Goal: Task Accomplishment & Management: Complete application form

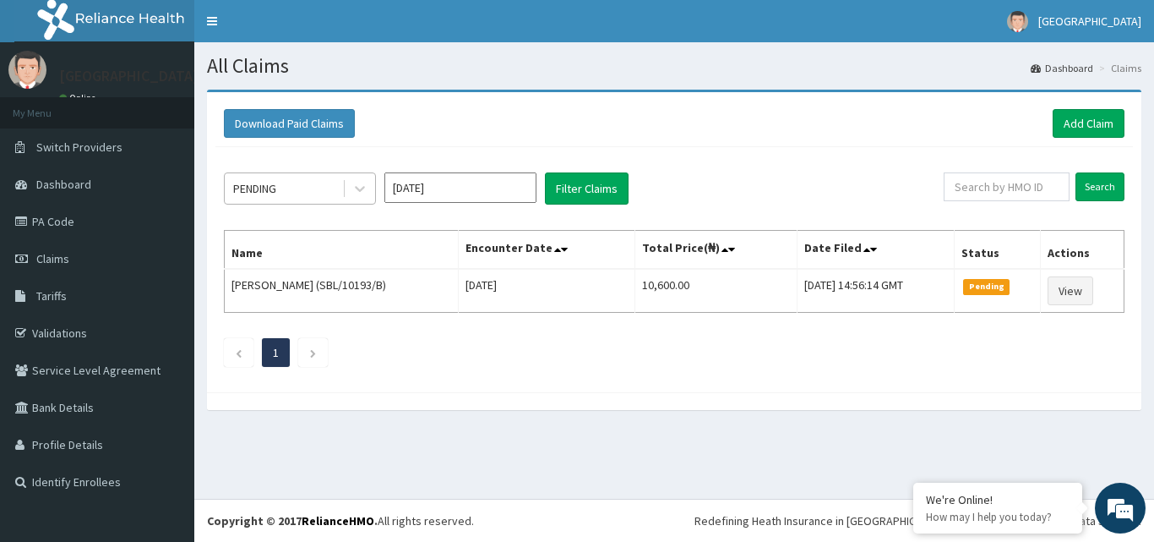
click at [302, 184] on div "PENDING" at bounding box center [283, 188] width 117 height 27
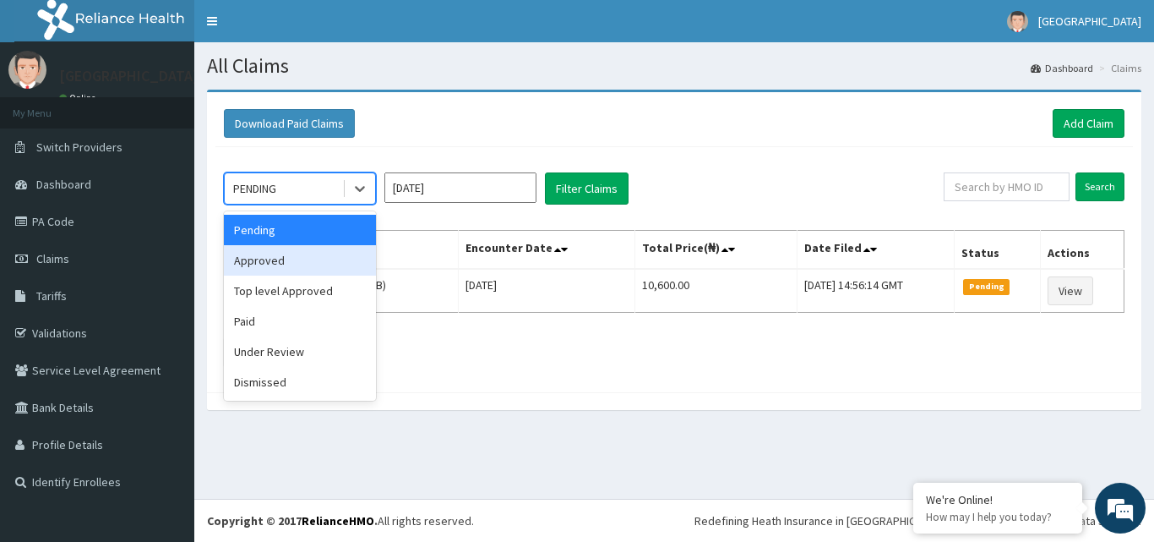
click at [299, 255] on div "Approved" at bounding box center [300, 260] width 152 height 30
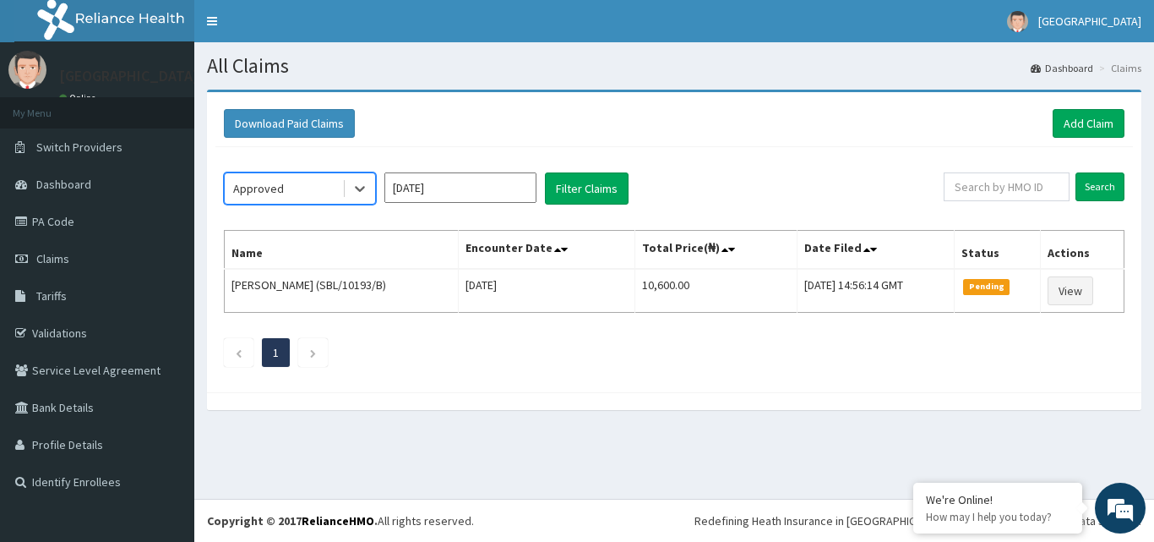
click at [482, 185] on input "Sep 2025" at bounding box center [460, 187] width 152 height 30
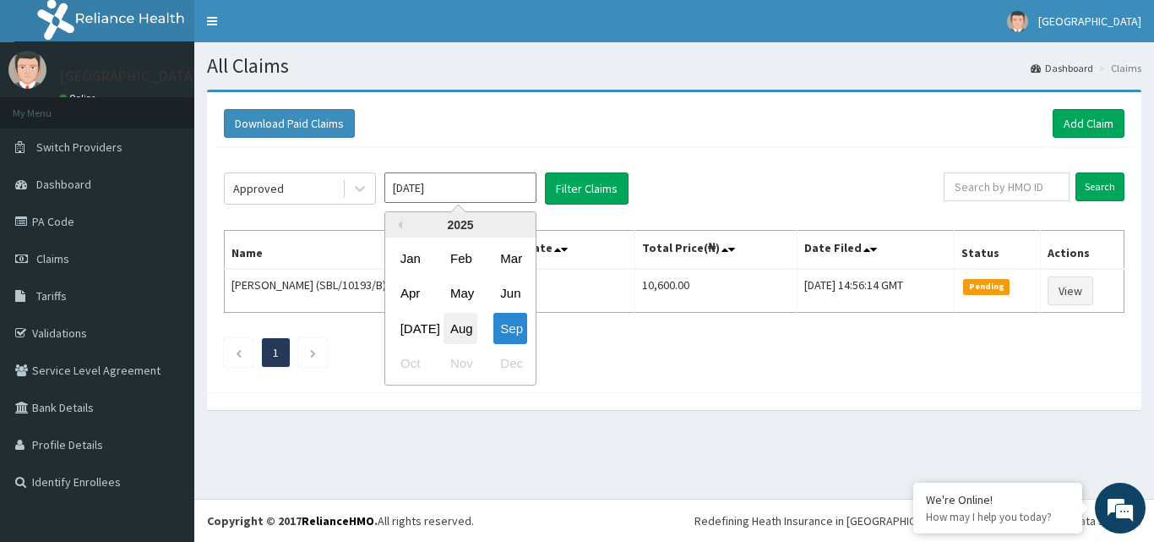
click at [455, 333] on div "Aug" at bounding box center [461, 328] width 34 height 31
type input "Aug 2025"
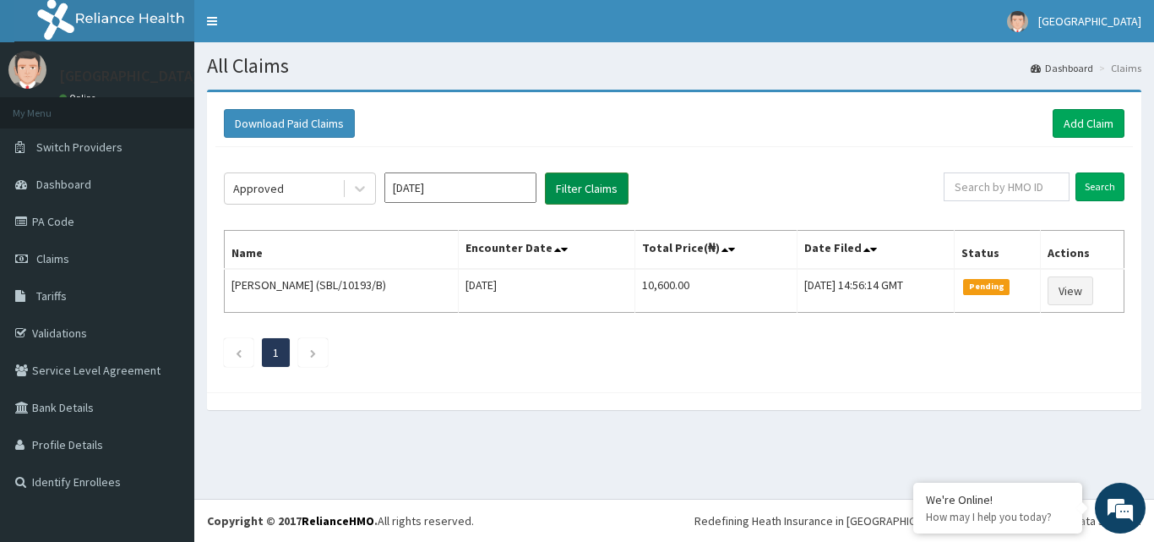
click at [597, 181] on button "Filter Claims" at bounding box center [587, 188] width 84 height 32
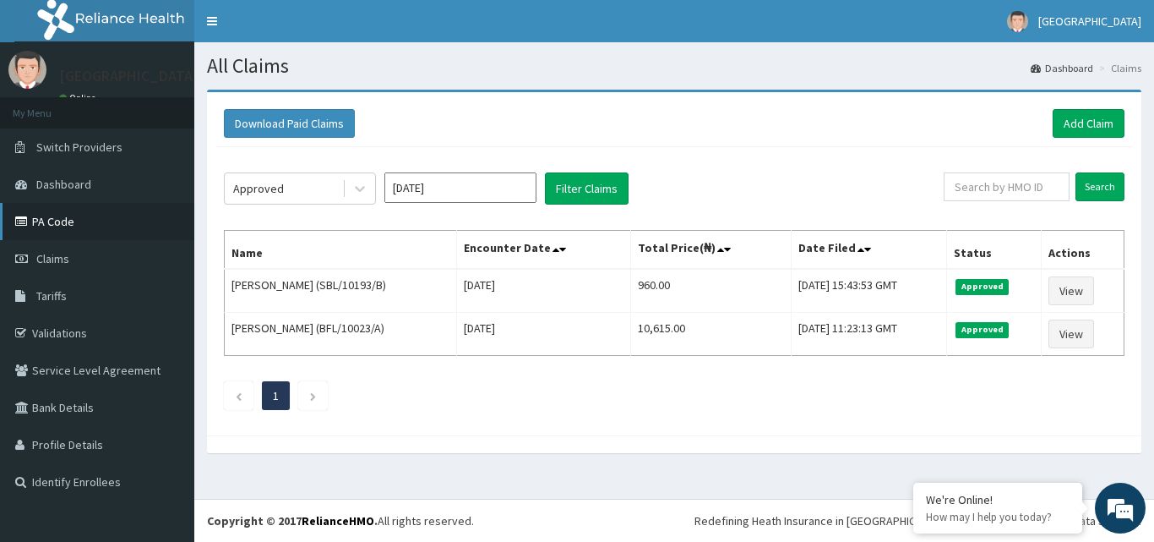
click at [76, 226] on link "PA Code" at bounding box center [97, 221] width 194 height 37
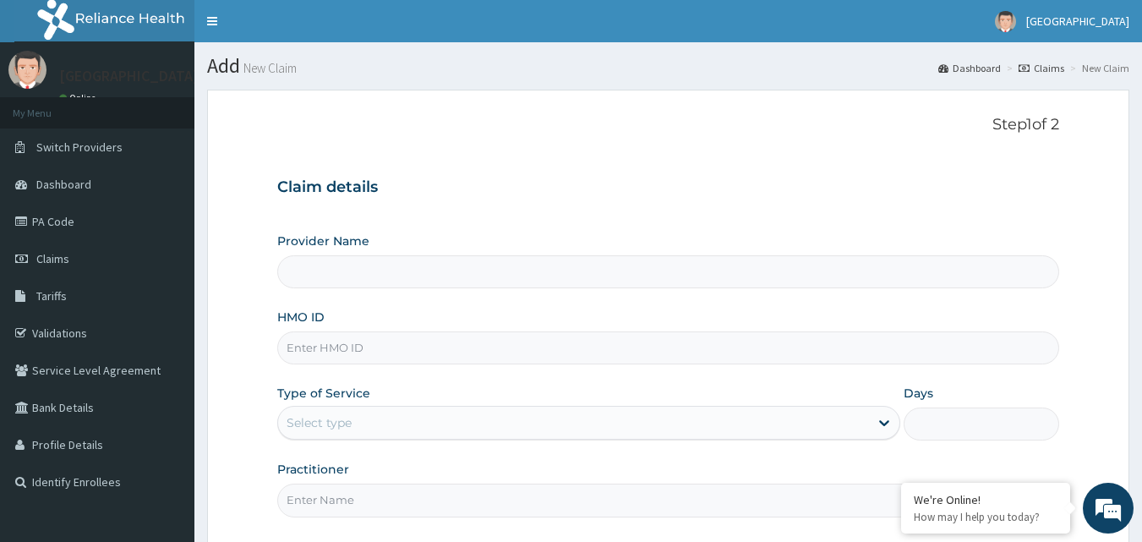
type input "E"
type input "[GEOGRAPHIC_DATA]"
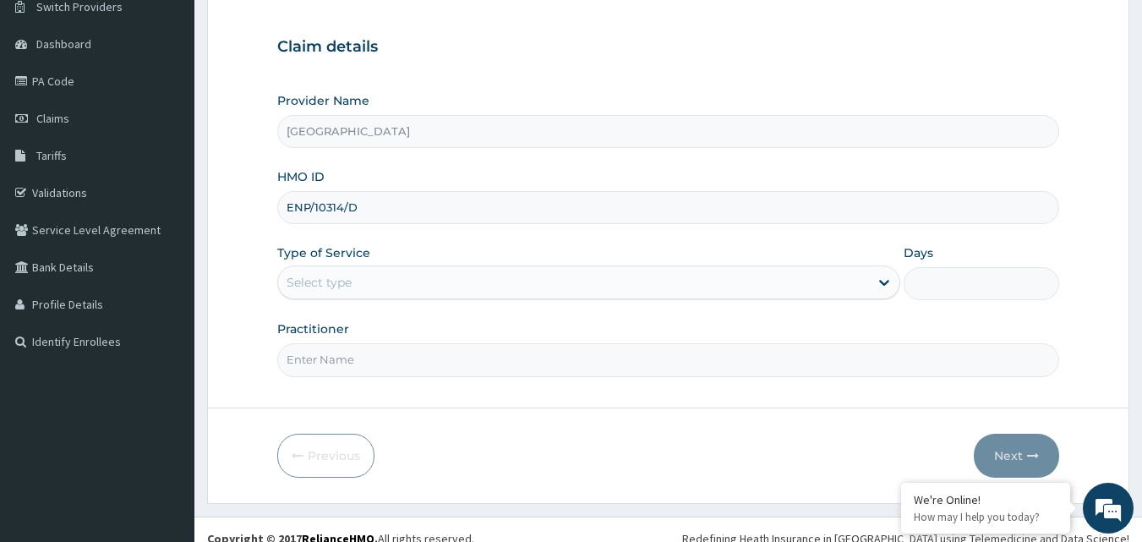
scroll to position [158, 0]
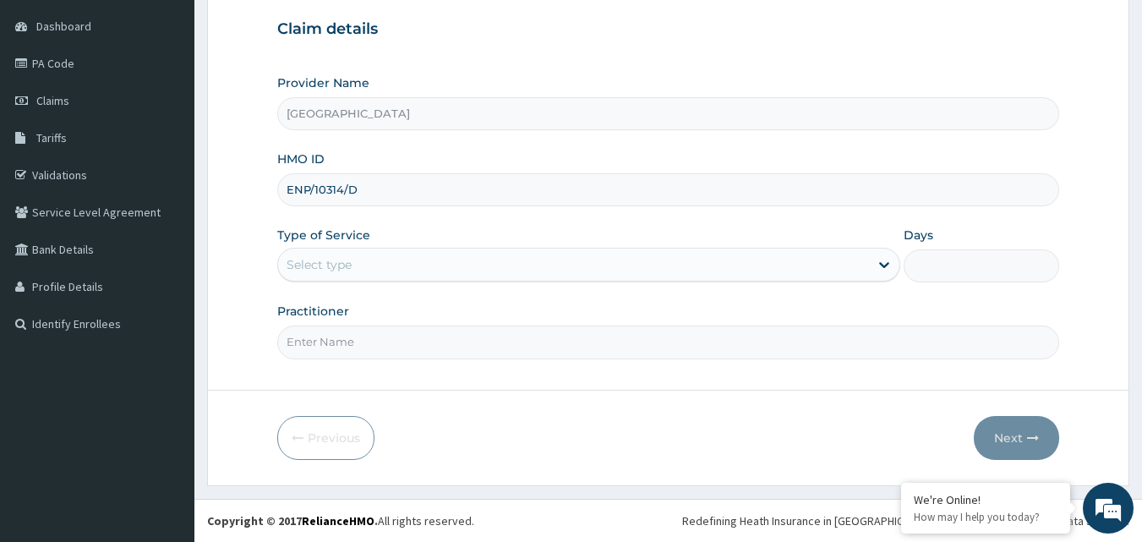
type input "ENP/10314/D"
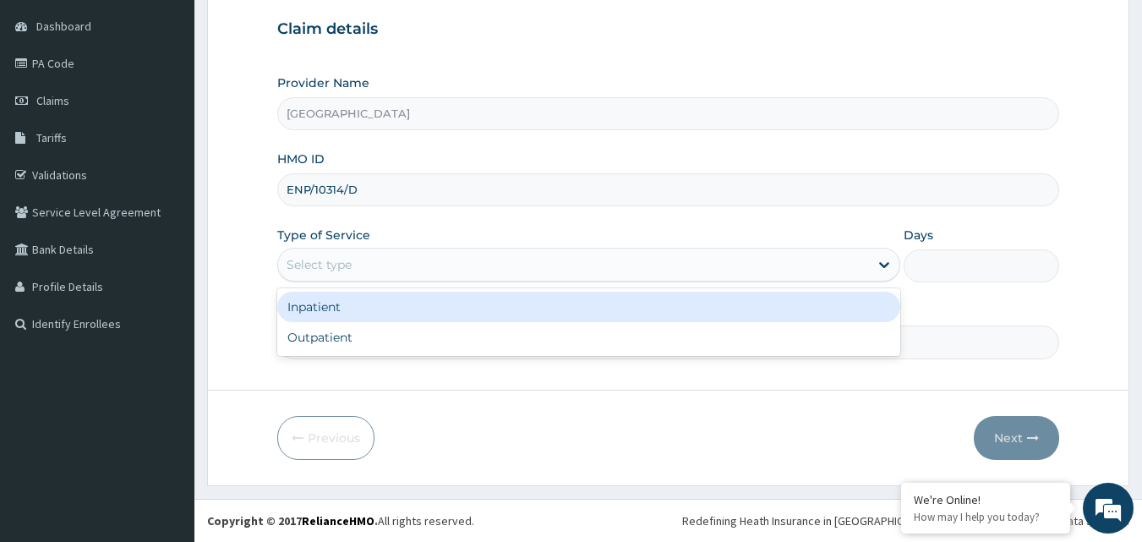
click at [465, 262] on div "Select type" at bounding box center [573, 264] width 591 height 27
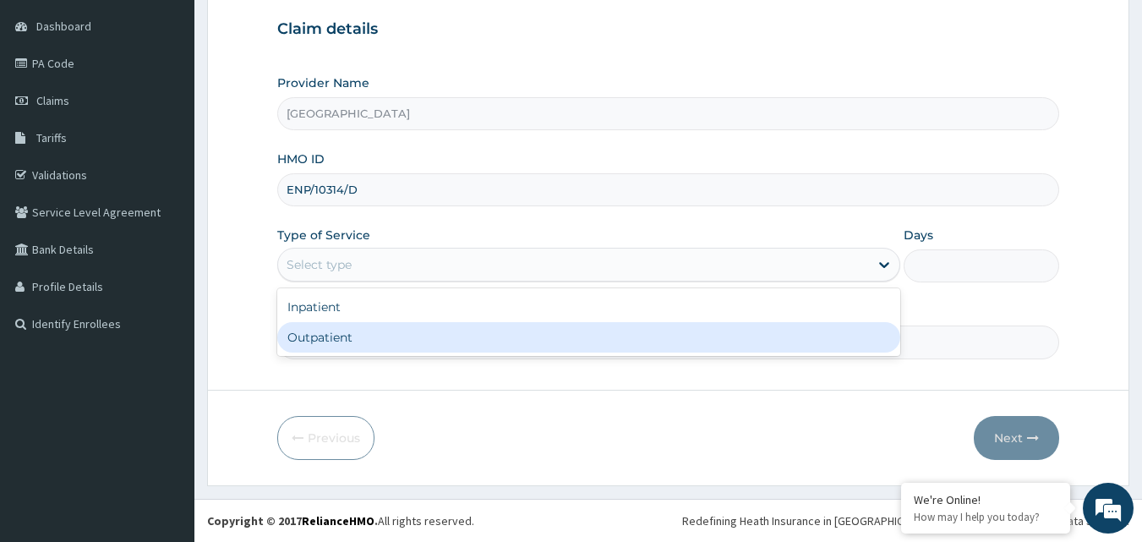
click at [417, 323] on div "Outpatient" at bounding box center [588, 337] width 623 height 30
type input "1"
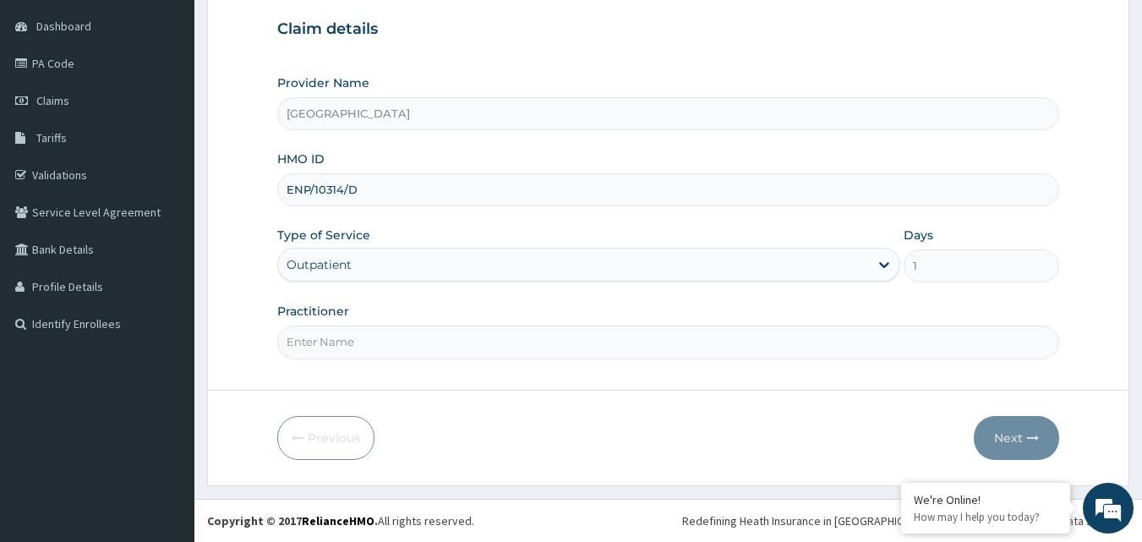
click at [334, 338] on input "Practitioner" at bounding box center [668, 341] width 782 height 33
type input "DR"
type input "DR TOMI"
click at [1016, 433] on button "Next" at bounding box center [1015, 438] width 85 height 44
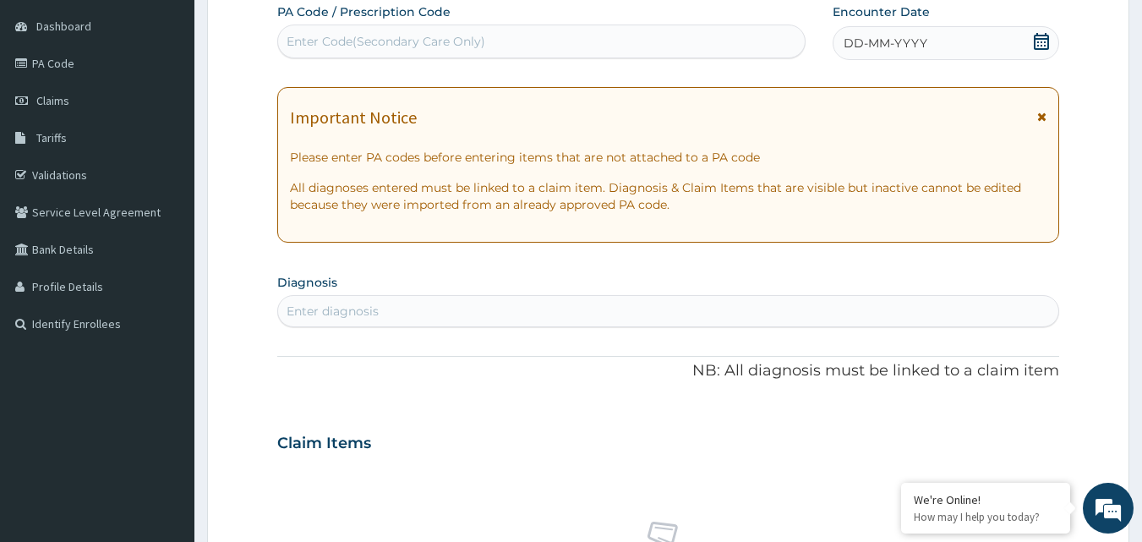
click at [486, 35] on div "Enter Code(Secondary Care Only)" at bounding box center [541, 41] width 527 height 27
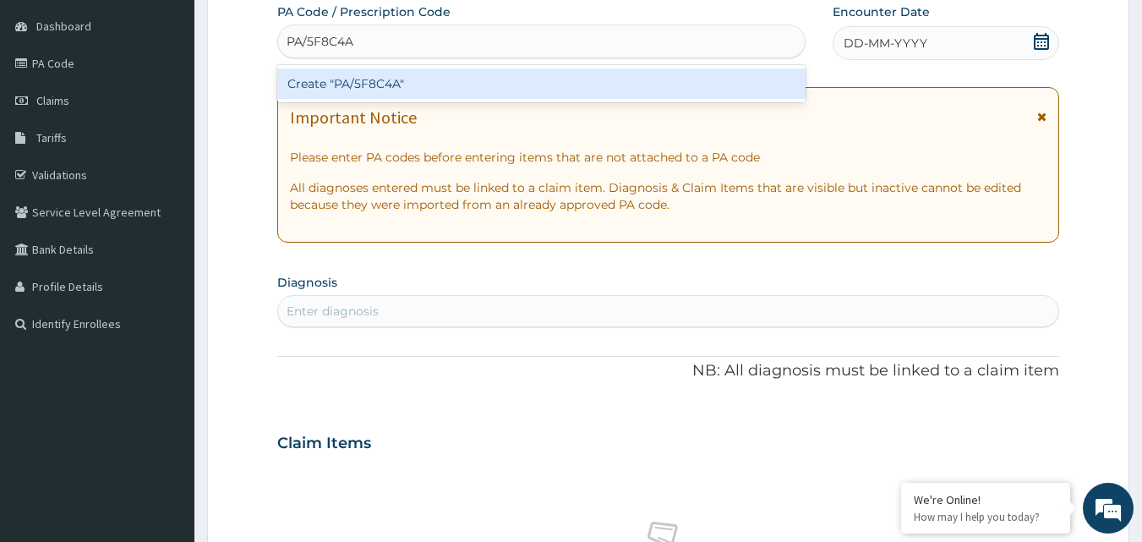
type input "PA/5F8C4A"
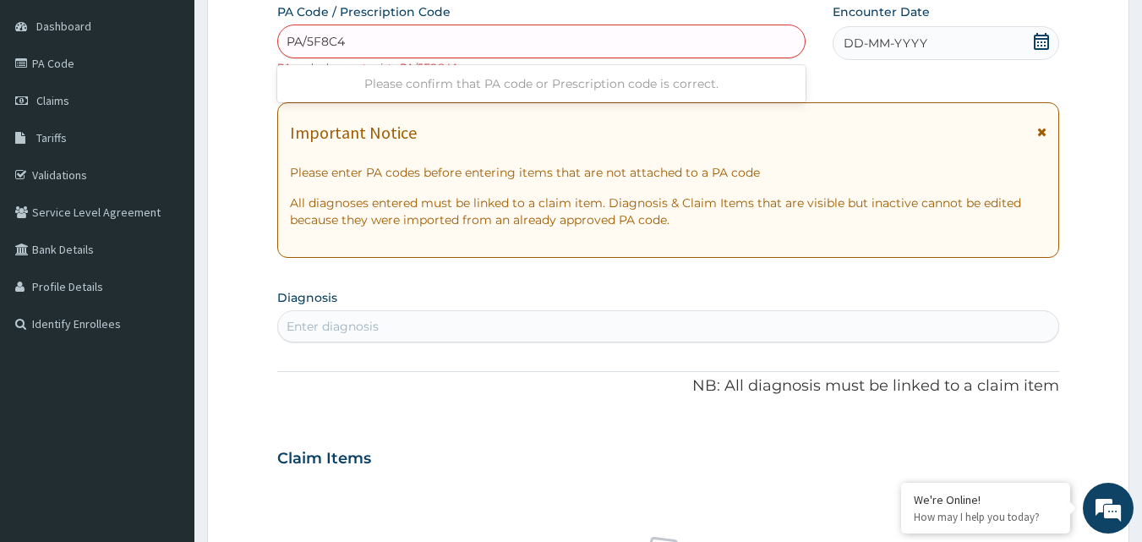
type input "PA/5F8C4D"
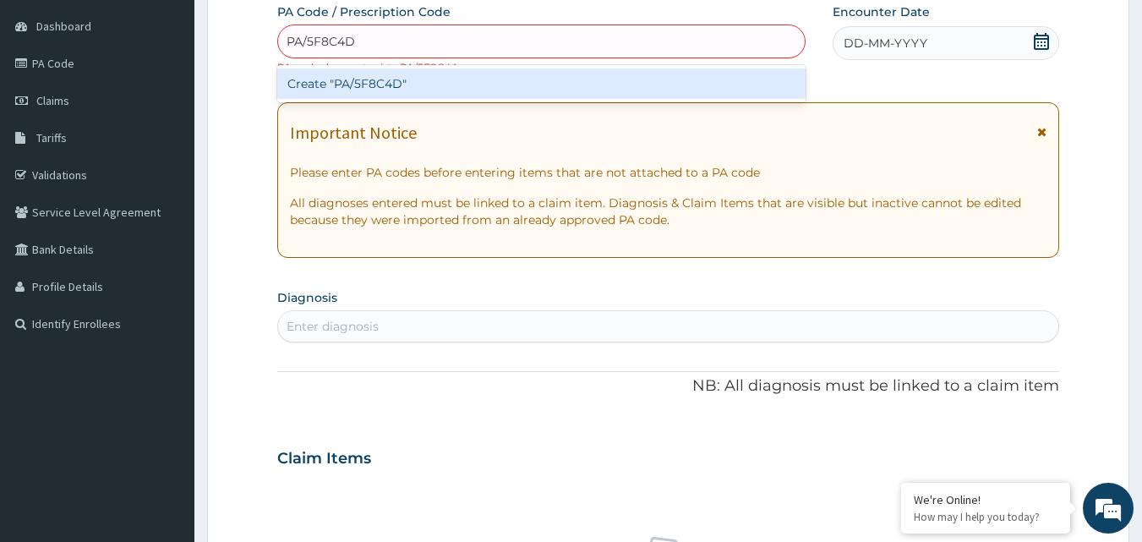
click at [491, 92] on div "Create "PA/5F8C4D"" at bounding box center [541, 83] width 529 height 30
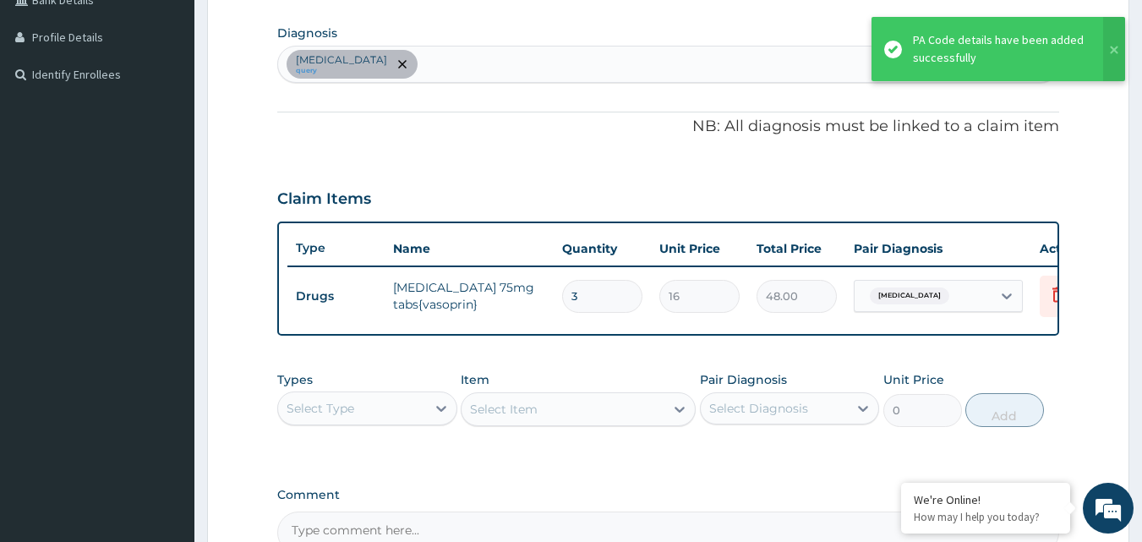
scroll to position [432, 0]
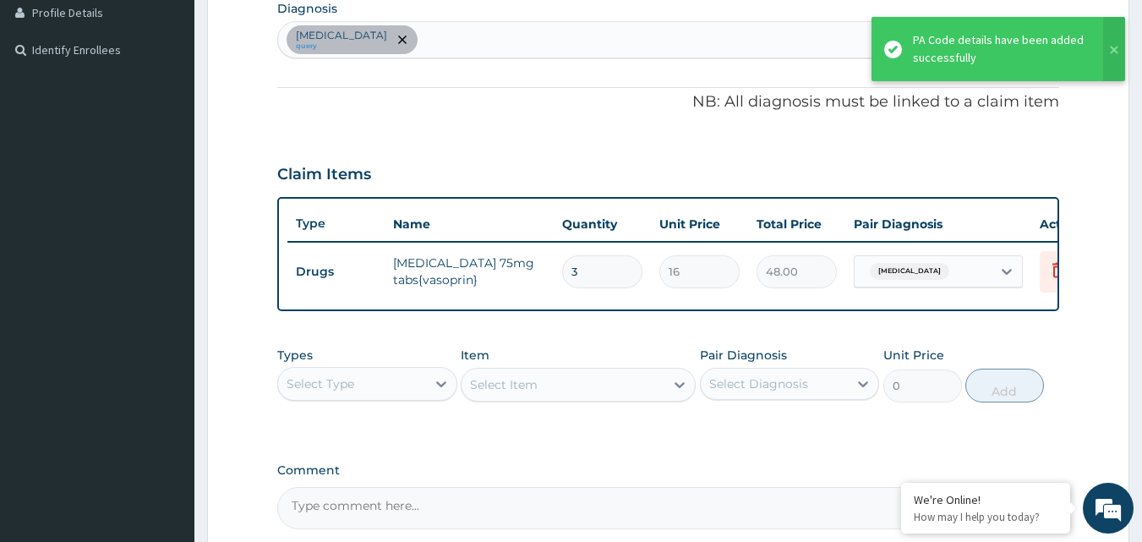
click at [368, 397] on div "Select Type" at bounding box center [352, 383] width 148 height 27
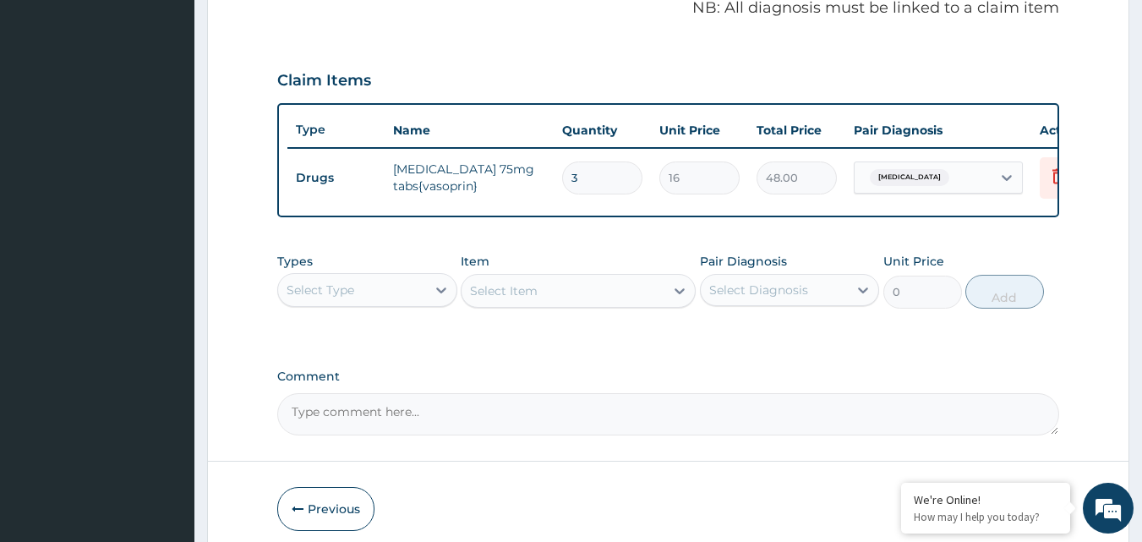
scroll to position [601, 0]
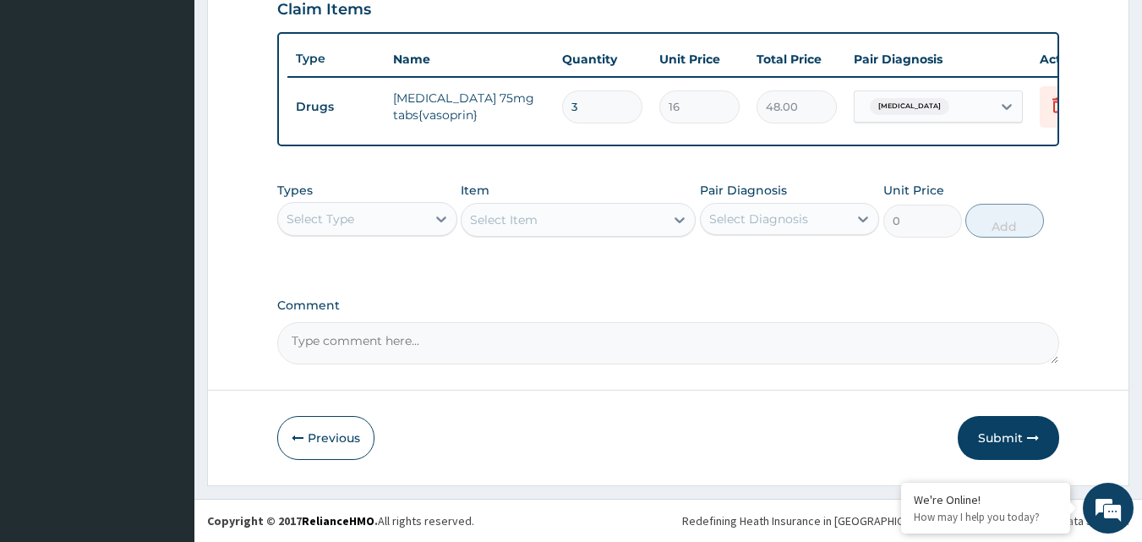
click at [411, 232] on div "Select Type" at bounding box center [352, 218] width 148 height 27
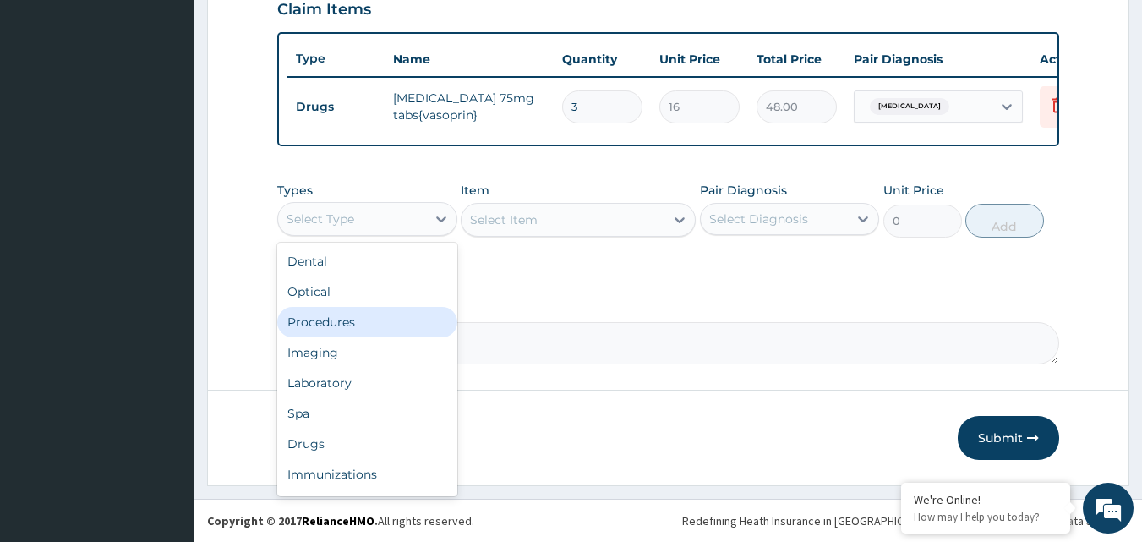
click at [381, 337] on div "Procedures" at bounding box center [367, 322] width 180 height 30
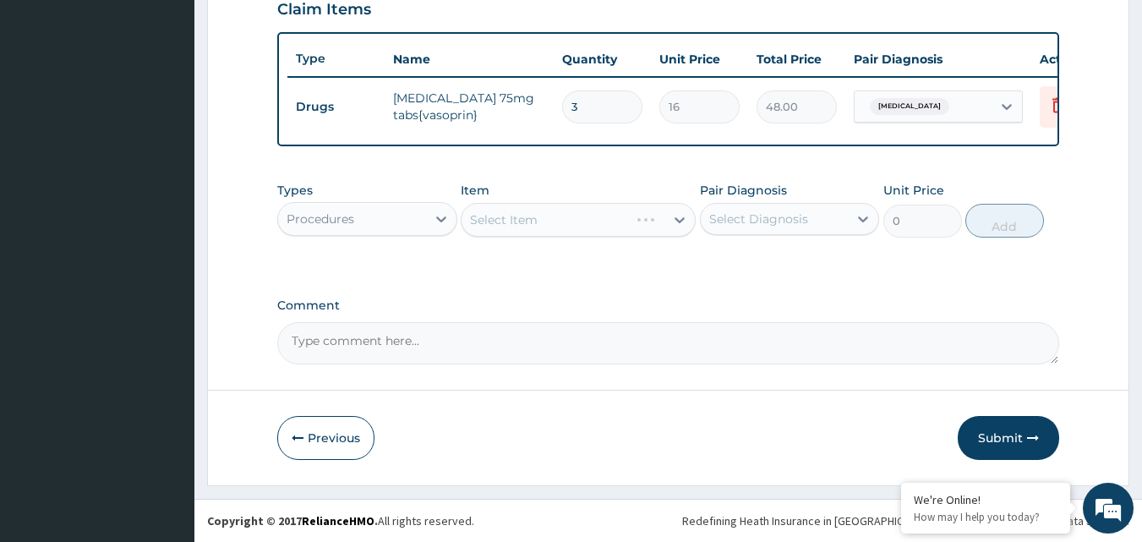
drag, startPoint x: 712, startPoint y: 224, endPoint x: 733, endPoint y: 223, distance: 20.3
click at [719, 224] on div "Select Diagnosis" at bounding box center [758, 218] width 99 height 17
drag, startPoint x: 753, startPoint y: 264, endPoint x: 705, endPoint y: 253, distance: 49.4
click at [749, 264] on label "Heart failure" at bounding box center [780, 260] width 105 height 17
checkbox input "true"
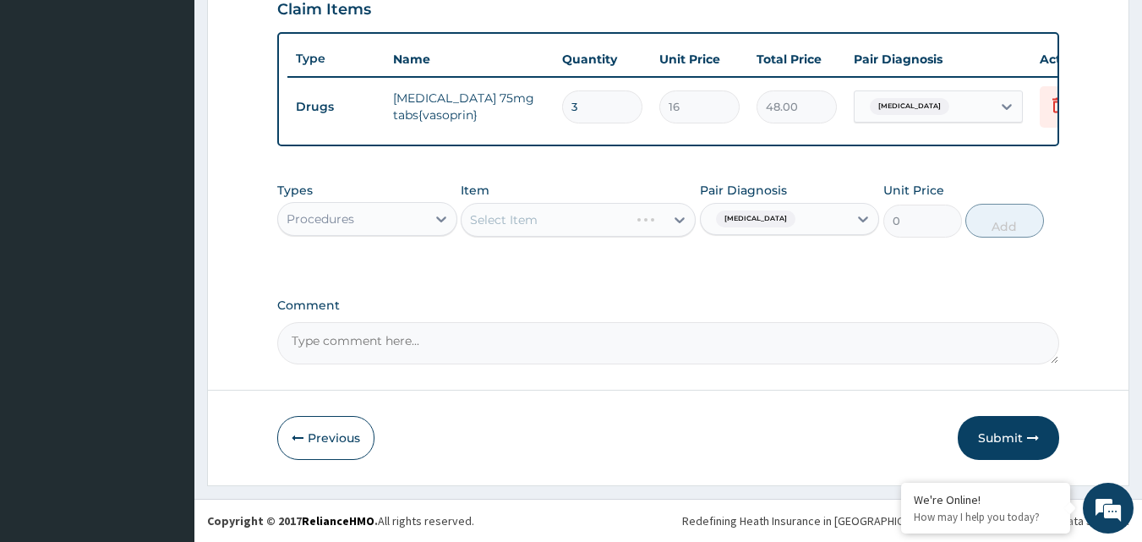
click at [646, 234] on div "Select Item" at bounding box center [578, 220] width 235 height 34
click at [638, 221] on div "Select Item" at bounding box center [578, 220] width 235 height 34
click at [624, 232] on div "Select Item" at bounding box center [562, 219] width 203 height 27
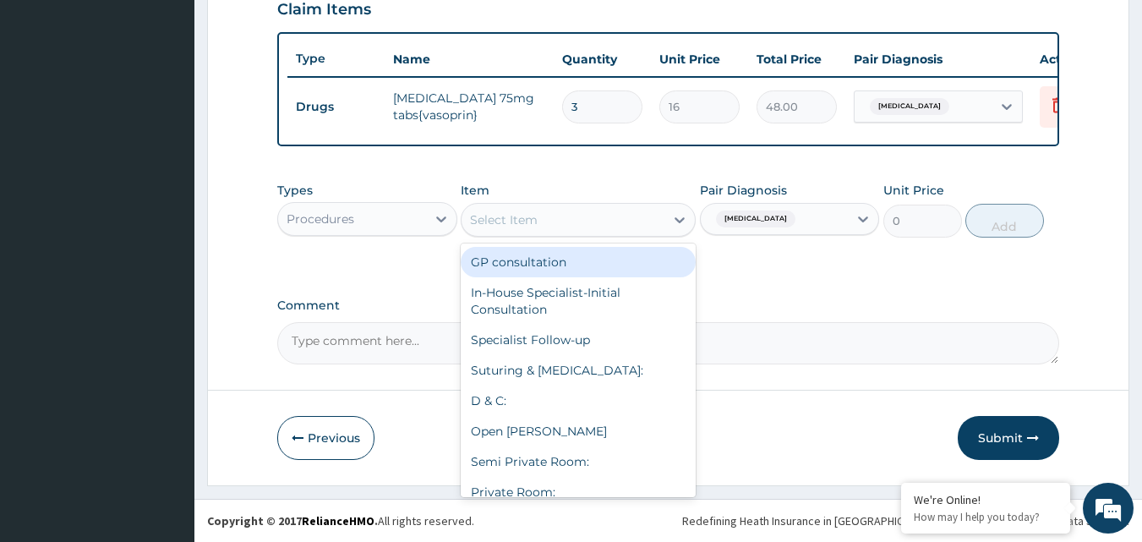
click at [624, 232] on div "Select Item" at bounding box center [562, 219] width 203 height 27
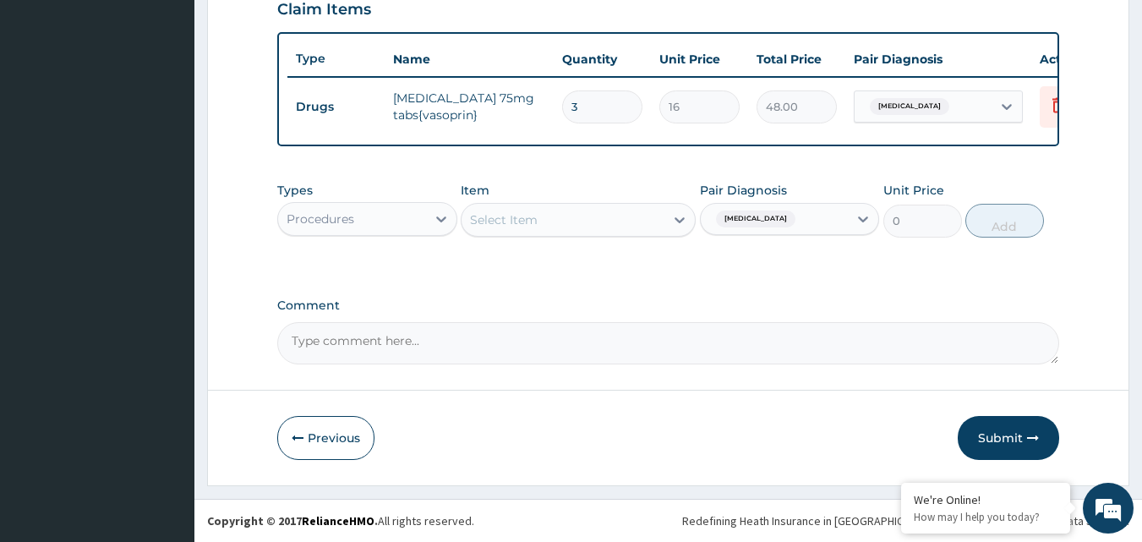
click at [616, 237] on div "Select Item" at bounding box center [578, 220] width 235 height 34
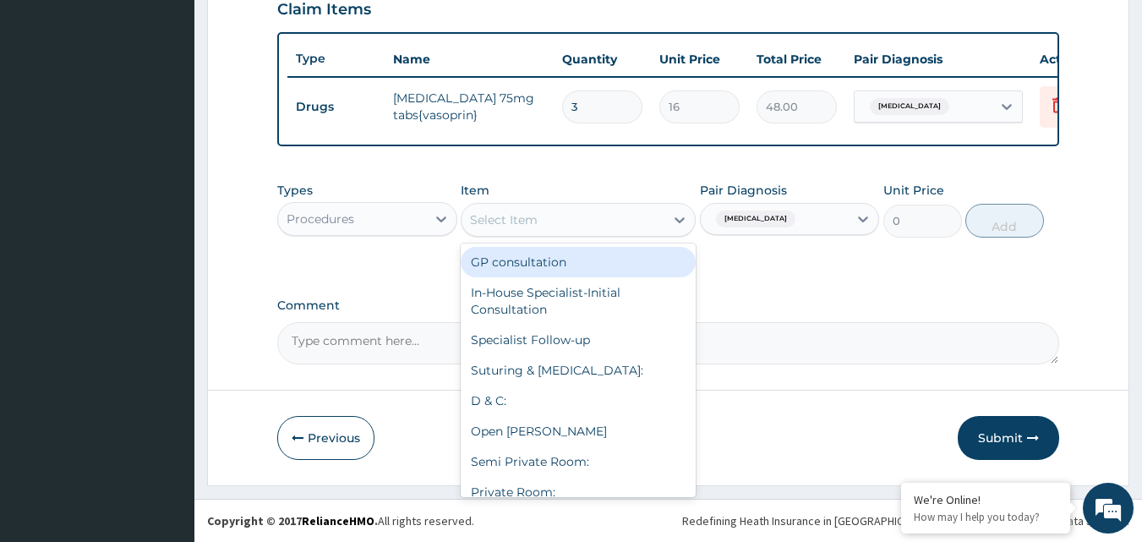
click at [597, 274] on div "GP consultation" at bounding box center [578, 262] width 235 height 30
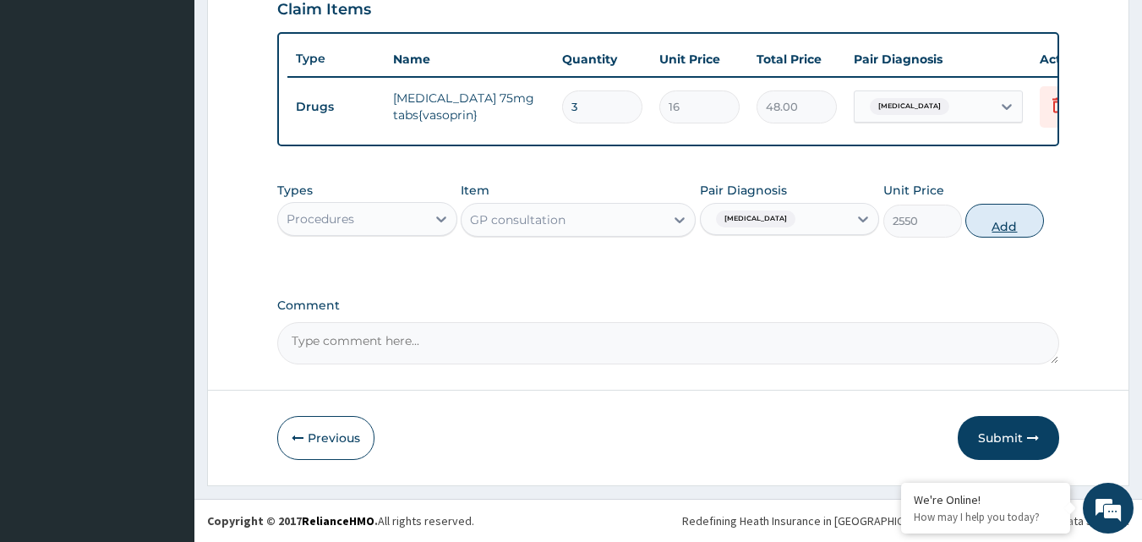
click at [1015, 237] on button "Add" at bounding box center [1004, 221] width 79 height 34
type input "0"
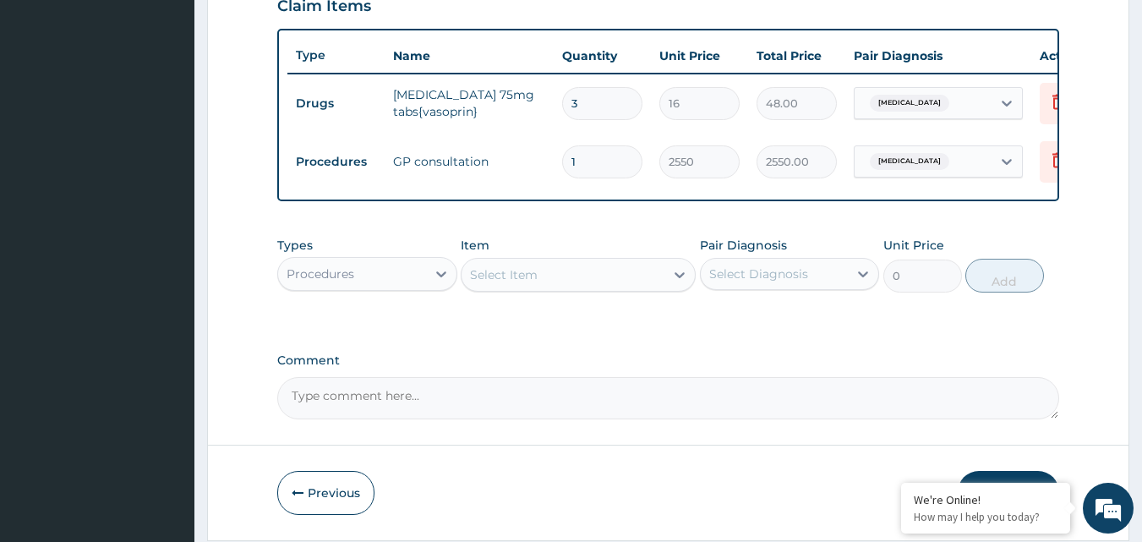
scroll to position [668, 0]
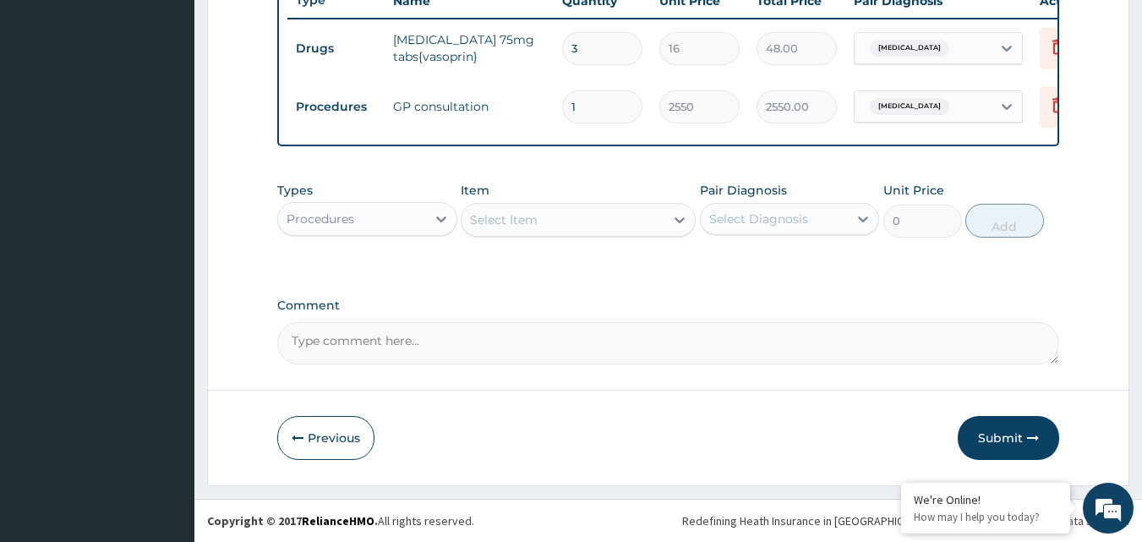
drag, startPoint x: 1022, startPoint y: 431, endPoint x: 1015, endPoint y: 386, distance: 45.4
click at [1022, 429] on button "Submit" at bounding box center [1007, 438] width 101 height 44
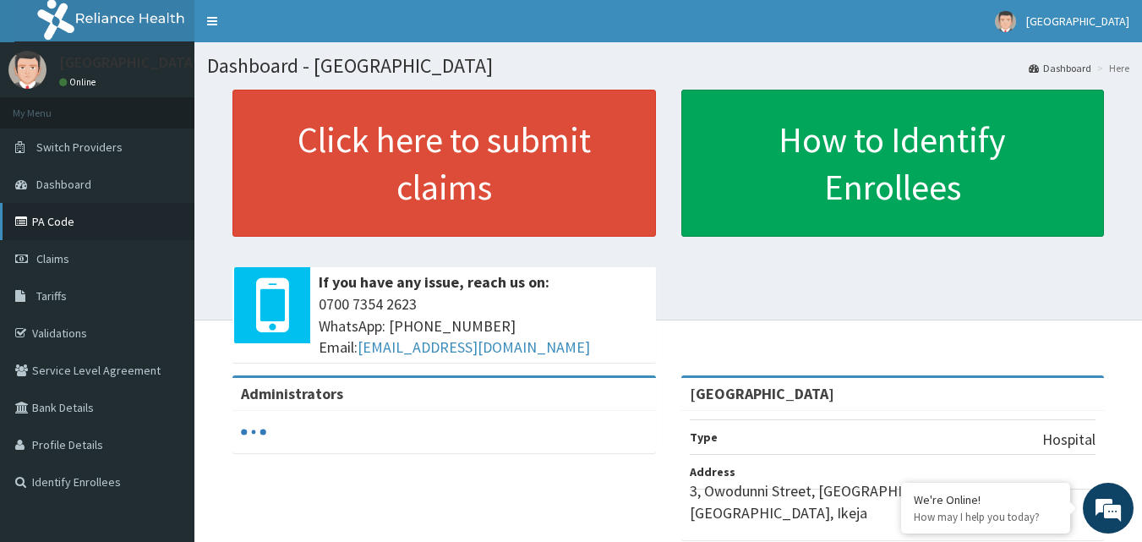
click at [82, 216] on link "PA Code" at bounding box center [97, 221] width 194 height 37
